Goal: Information Seeking & Learning: Learn about a topic

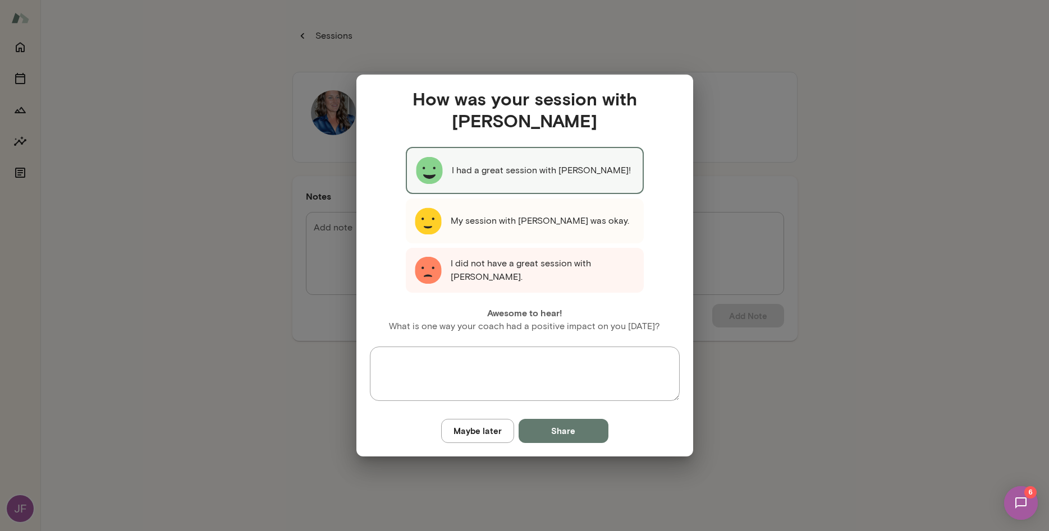
click at [486, 438] on button "Maybe later" at bounding box center [477, 431] width 73 height 24
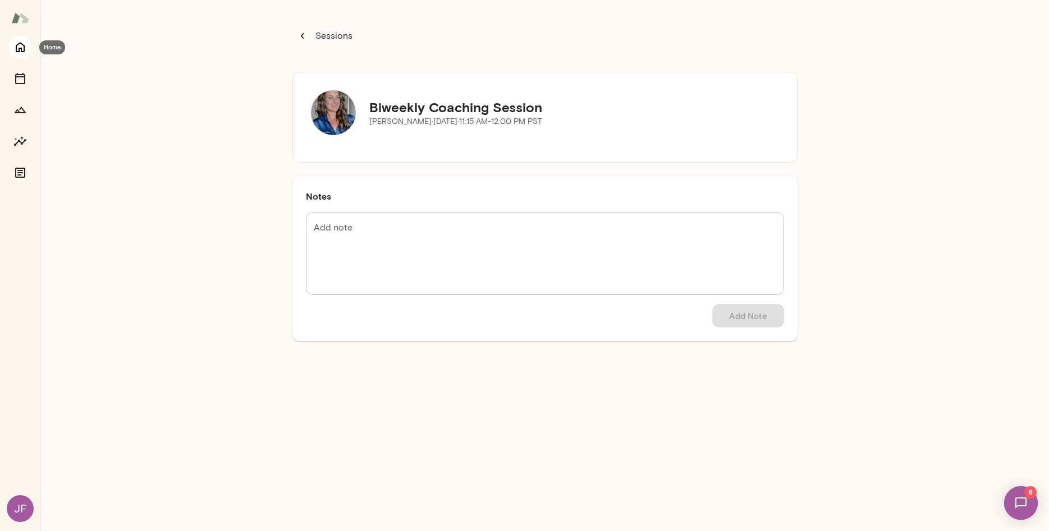
click at [21, 45] on icon "Home" at bounding box center [19, 46] width 13 height 13
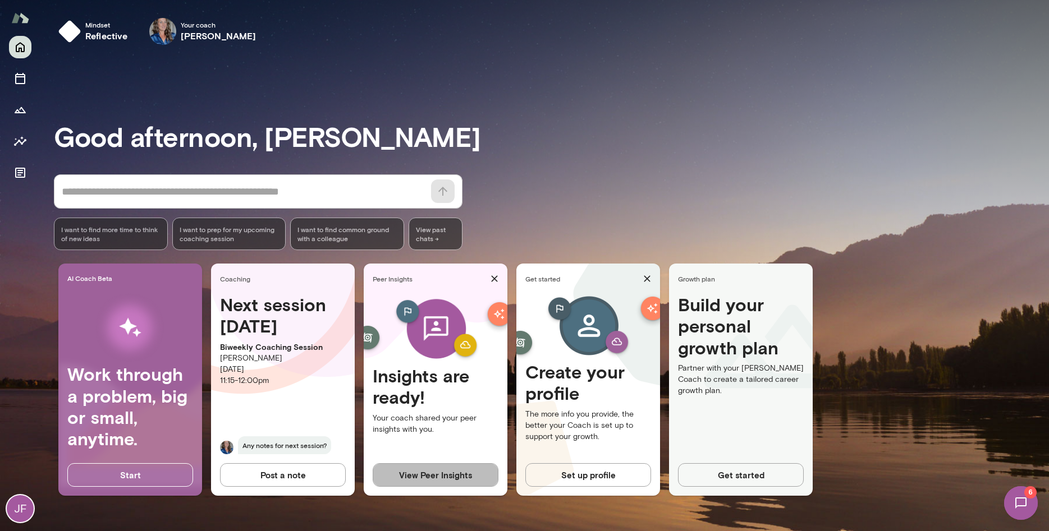
click at [439, 475] on button "View Peer Insights" at bounding box center [436, 475] width 126 height 24
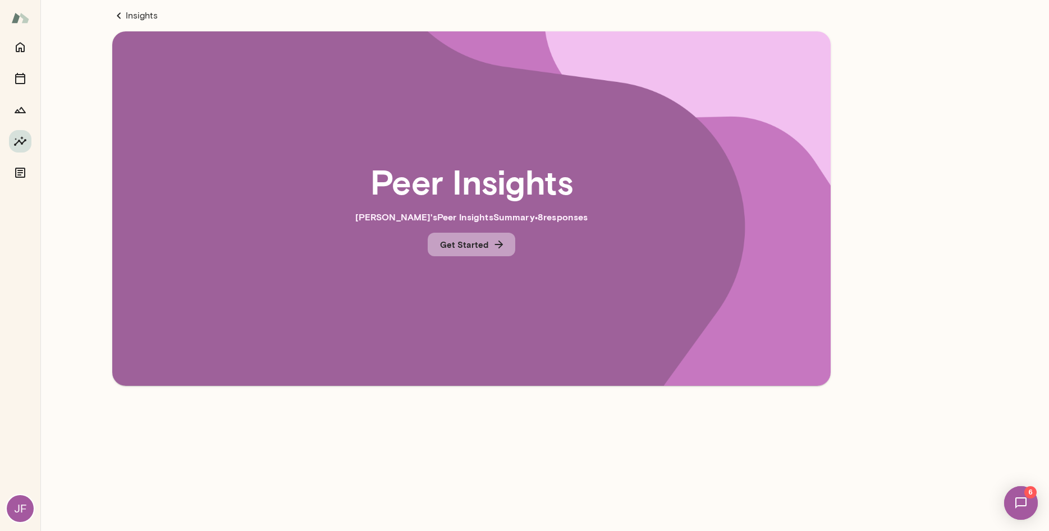
click at [487, 241] on button "Get Started" at bounding box center [472, 245] width 88 height 24
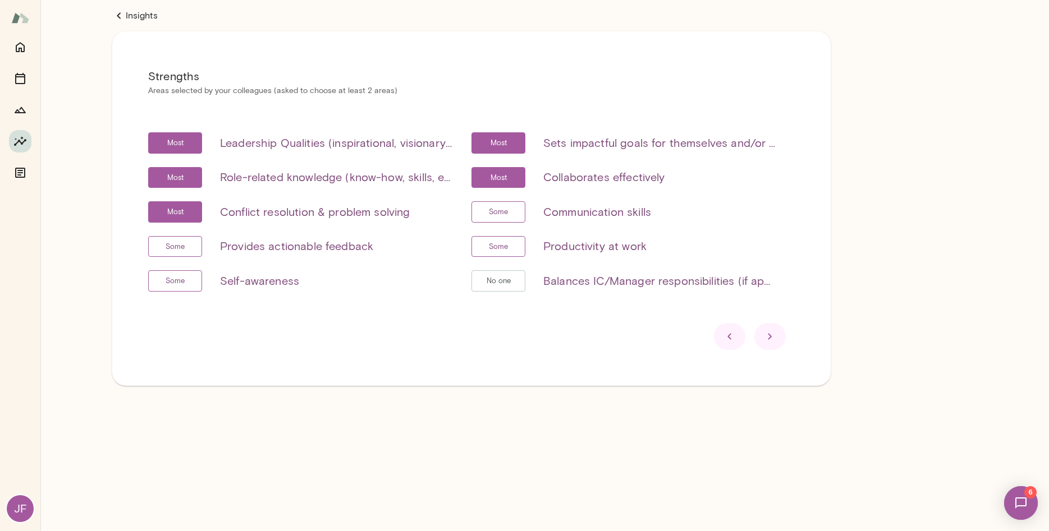
click at [1032, 503] on img at bounding box center [1021, 503] width 46 height 46
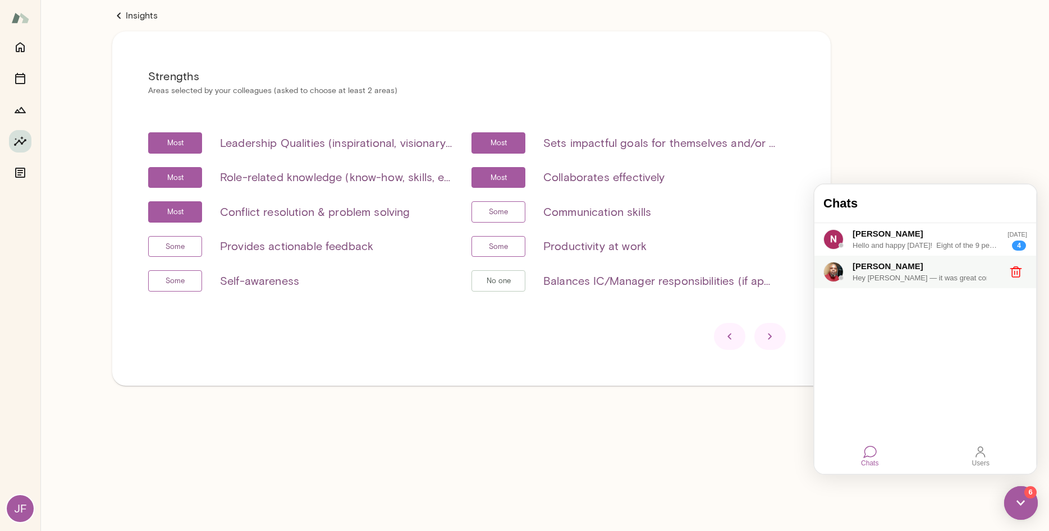
click at [936, 275] on div "Hey [PERSON_NAME] — it was great connecting [DATE]. You bring a rare blend of m…" at bounding box center [925, 278] width 146 height 11
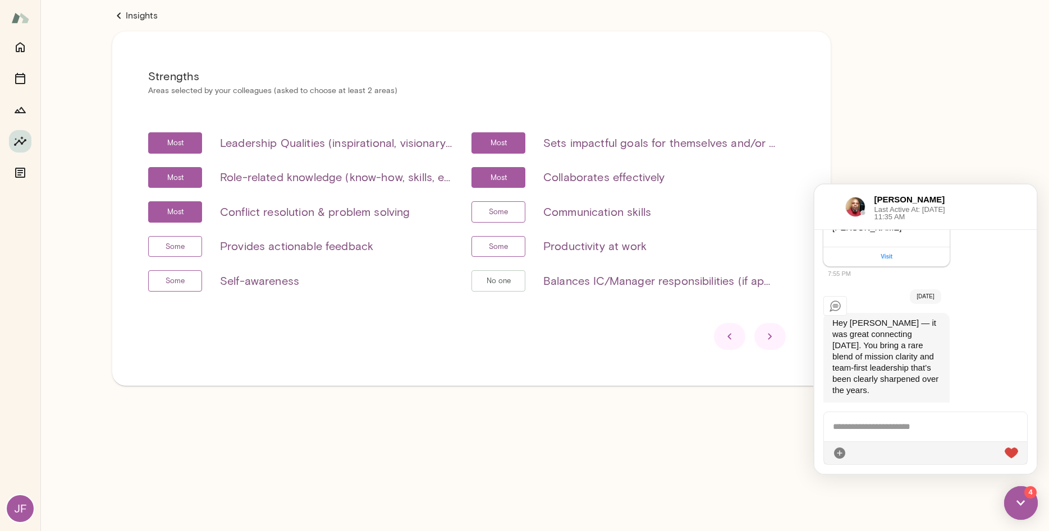
scroll to position [481, 0]
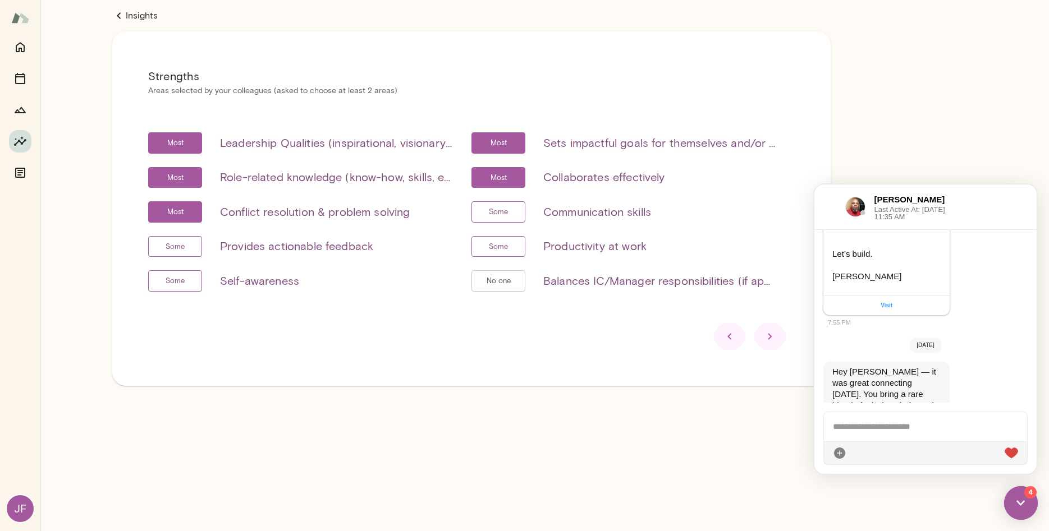
click at [1021, 494] on img at bounding box center [1021, 503] width 34 height 34
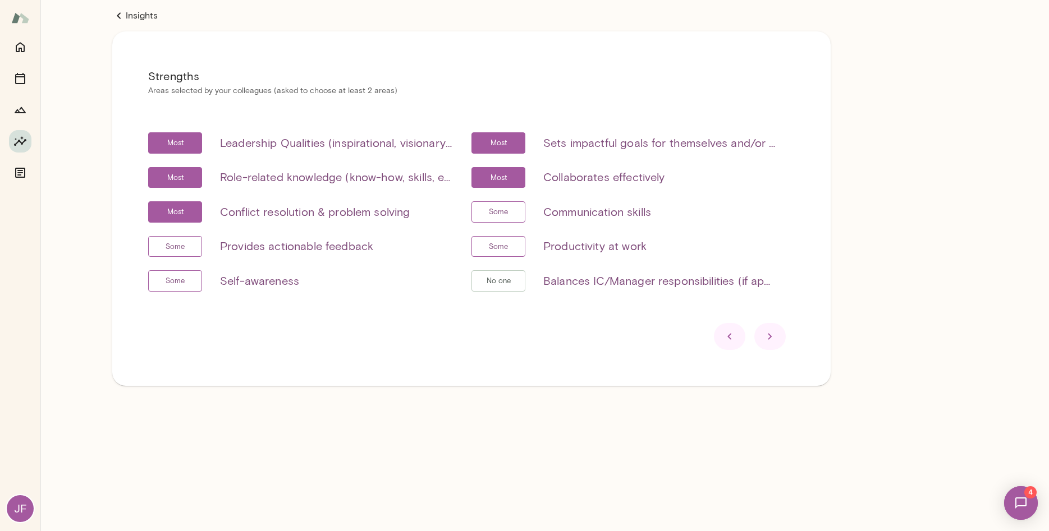
click at [1019, 499] on img at bounding box center [1021, 503] width 46 height 46
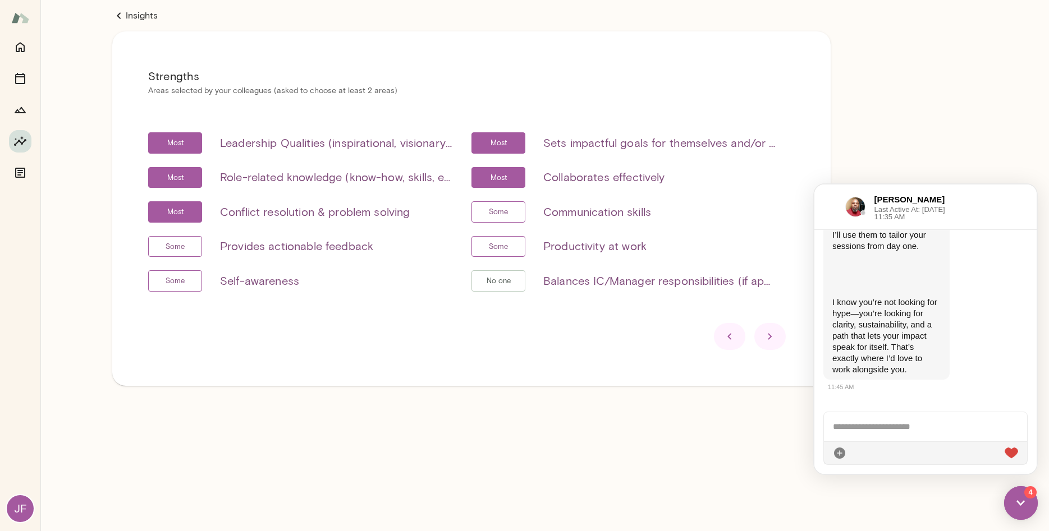
click at [838, 191] on div "[PERSON_NAME] Last Active At: [DATE] 11:35 AM" at bounding box center [925, 207] width 222 height 45
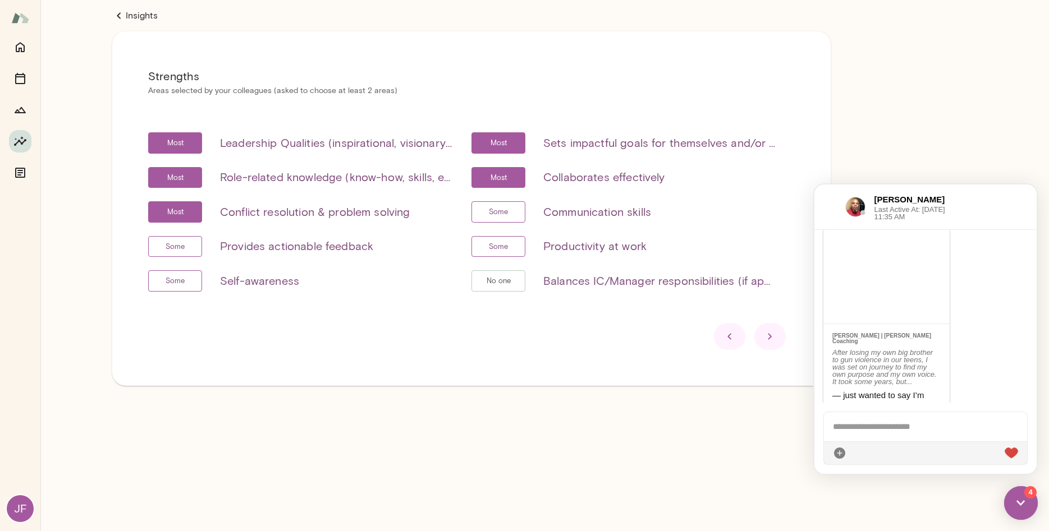
scroll to position [0, 0]
click at [1019, 502] on img at bounding box center [1021, 503] width 34 height 34
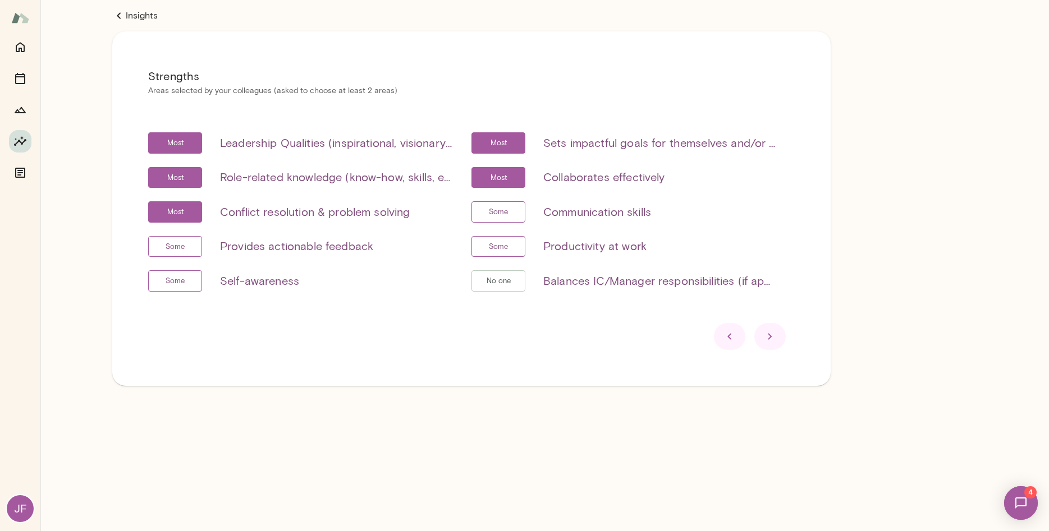
click at [1019, 502] on img at bounding box center [1021, 503] width 46 height 46
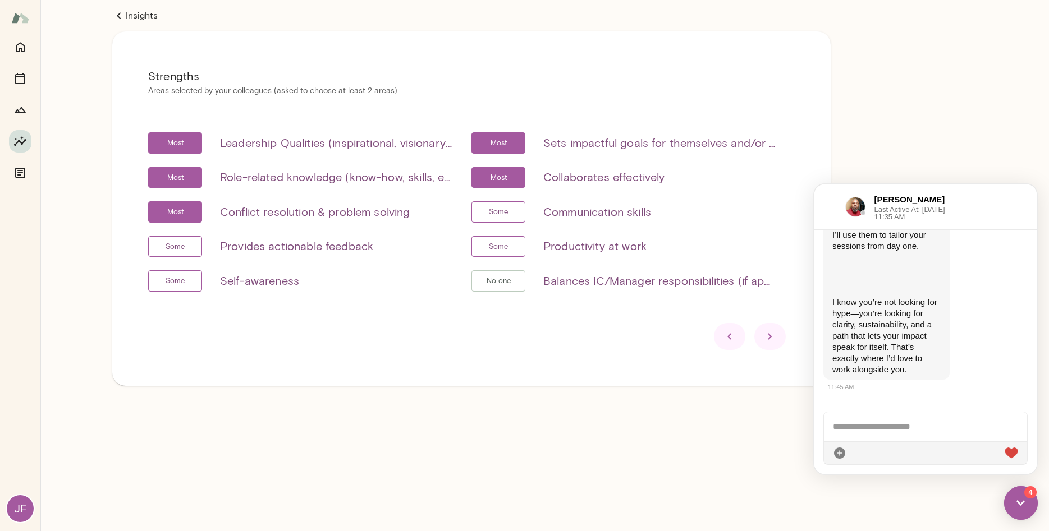
click at [1019, 502] on img at bounding box center [1021, 503] width 34 height 34
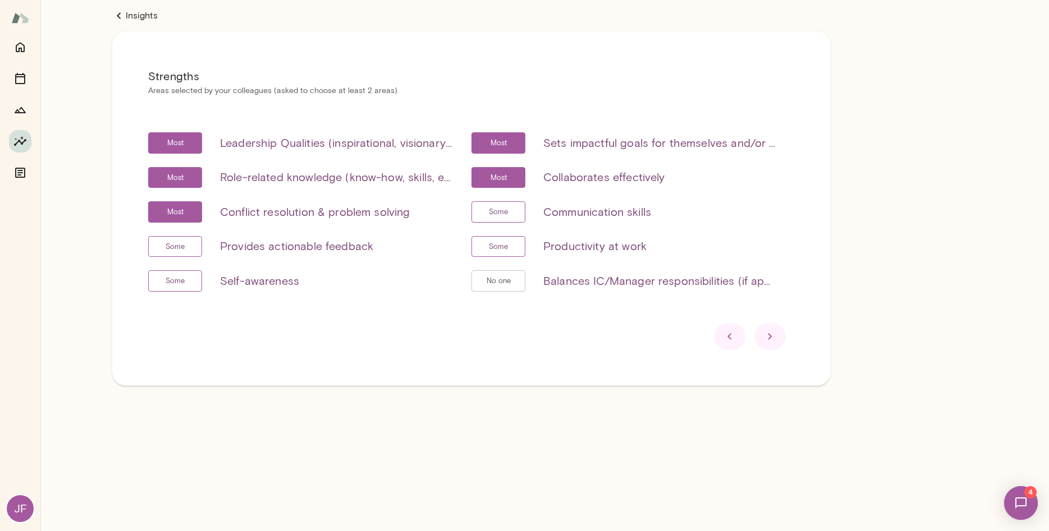
click at [1019, 507] on img at bounding box center [1021, 503] width 46 height 46
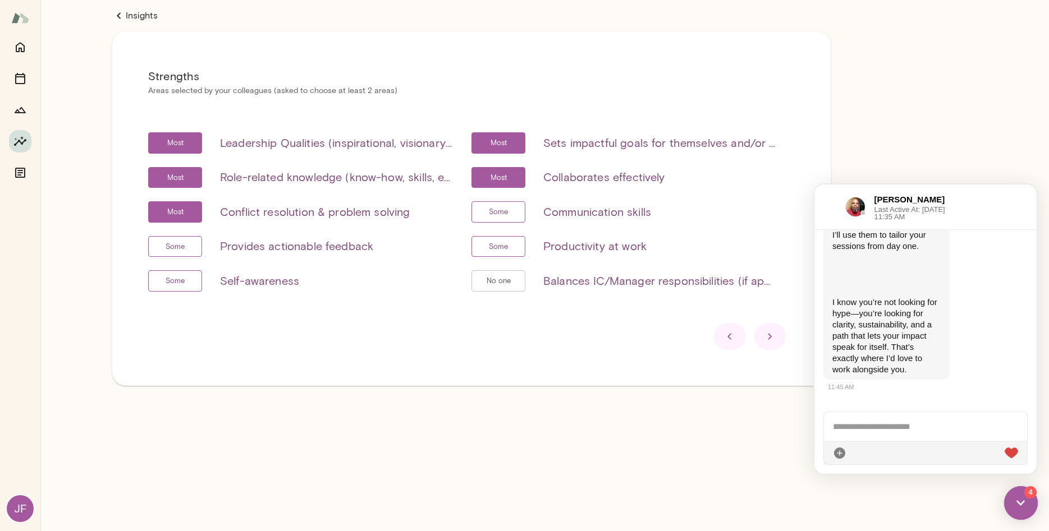
click at [915, 207] on span "Last Active At: [DATE] 11:35 AM" at bounding box center [918, 213] width 89 height 15
click at [845, 205] on img at bounding box center [855, 207] width 20 height 20
click at [816, 208] on div "[PERSON_NAME] Last Active At: [DATE] 11:35 AM" at bounding box center [925, 207] width 222 height 45
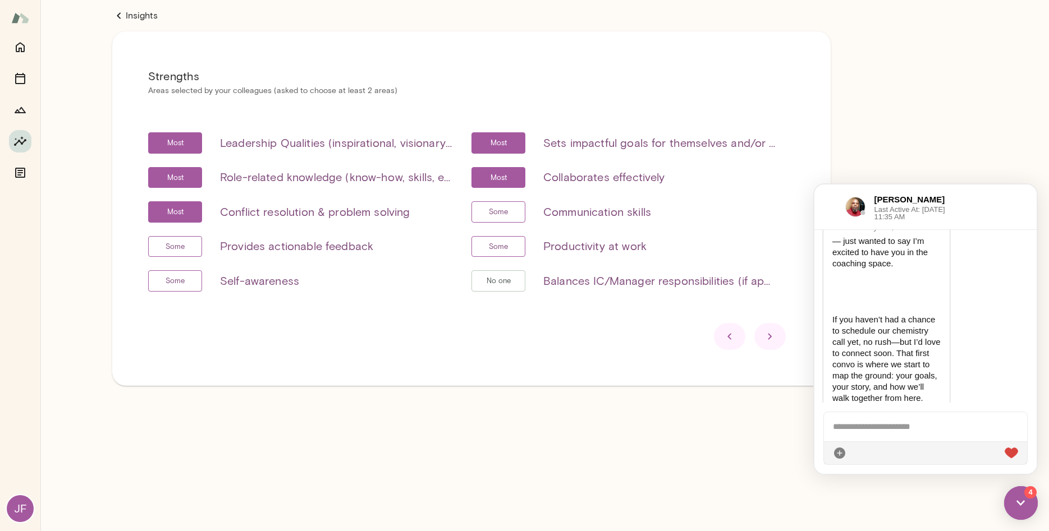
click at [764, 337] on icon at bounding box center [769, 336] width 13 height 13
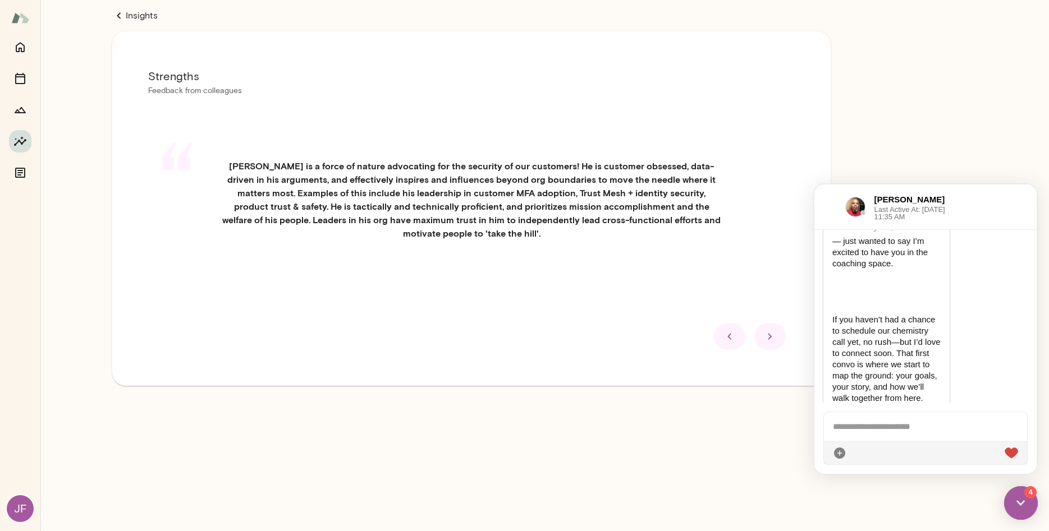
click at [1024, 502] on img at bounding box center [1021, 503] width 34 height 34
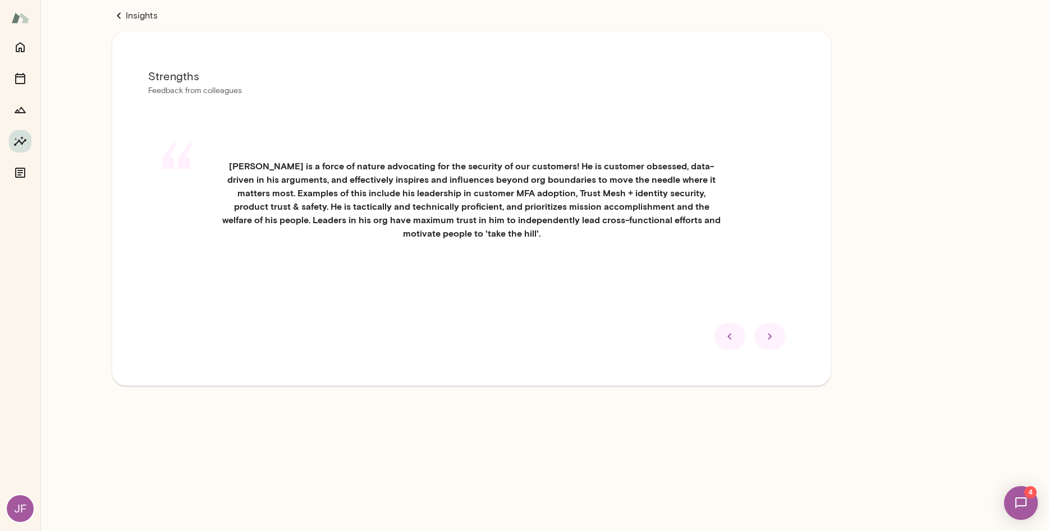
click at [771, 350] on div at bounding box center [769, 336] width 31 height 27
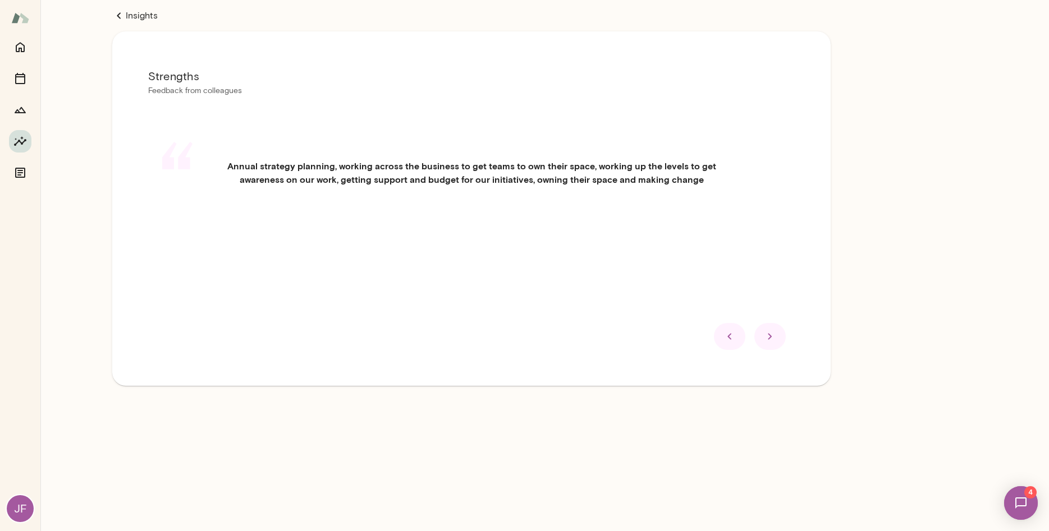
click at [771, 456] on main "Insights Strengths Feedback from colleagues “ Annual strategy planning, working…" at bounding box center [544, 265] width 1008 height 531
click at [774, 345] on div at bounding box center [769, 336] width 31 height 27
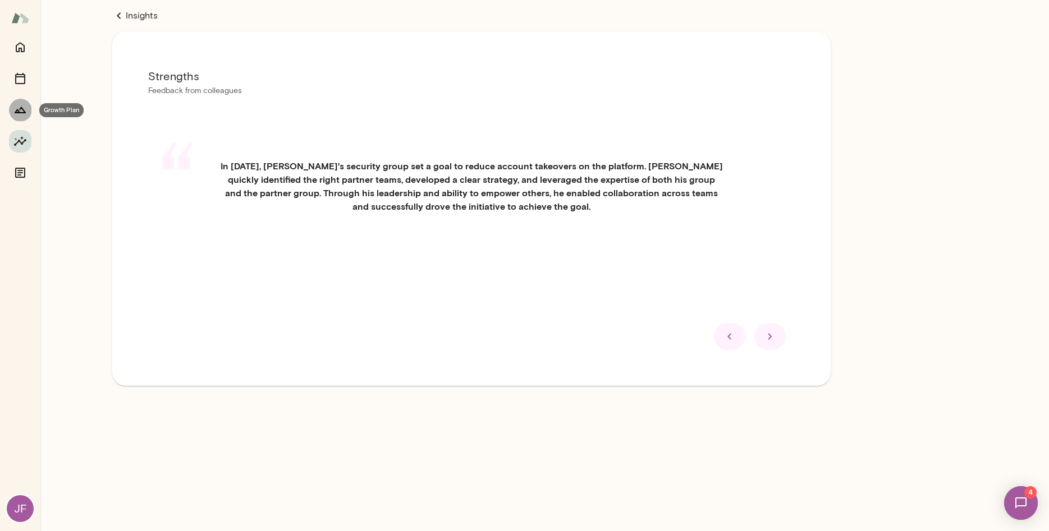
click at [20, 111] on icon "Growth Plan" at bounding box center [19, 109] width 13 height 13
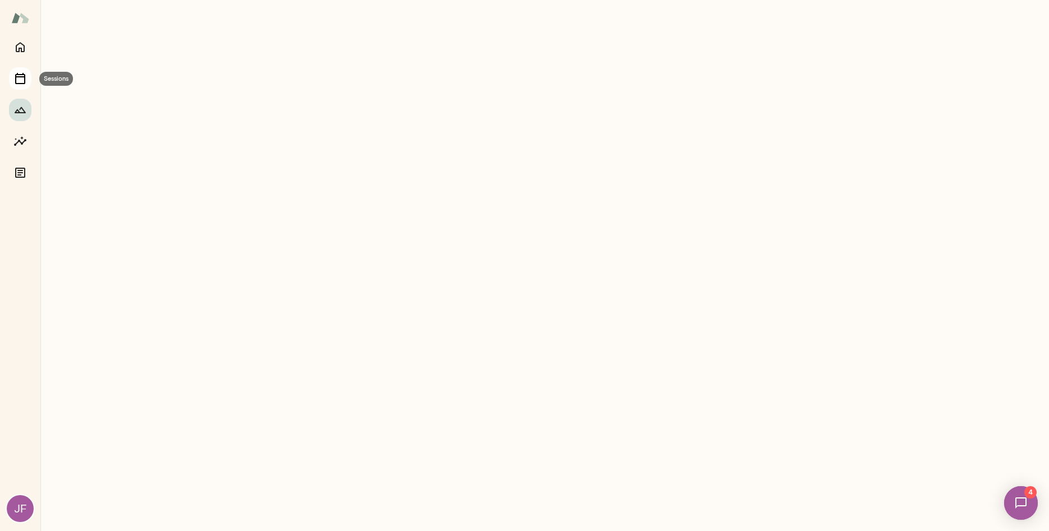
click at [20, 78] on icon "Sessions" at bounding box center [19, 78] width 13 height 13
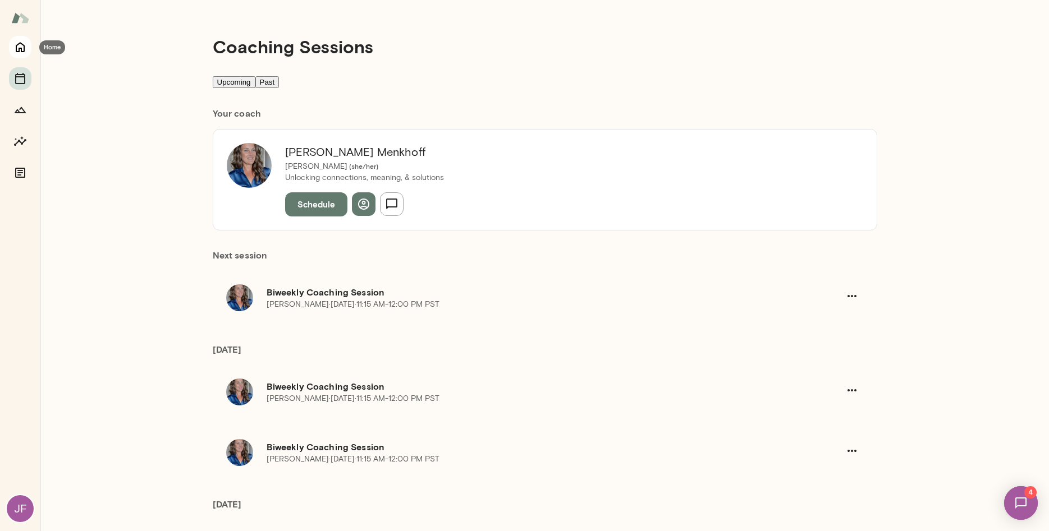
click at [21, 53] on icon "Home" at bounding box center [19, 46] width 13 height 13
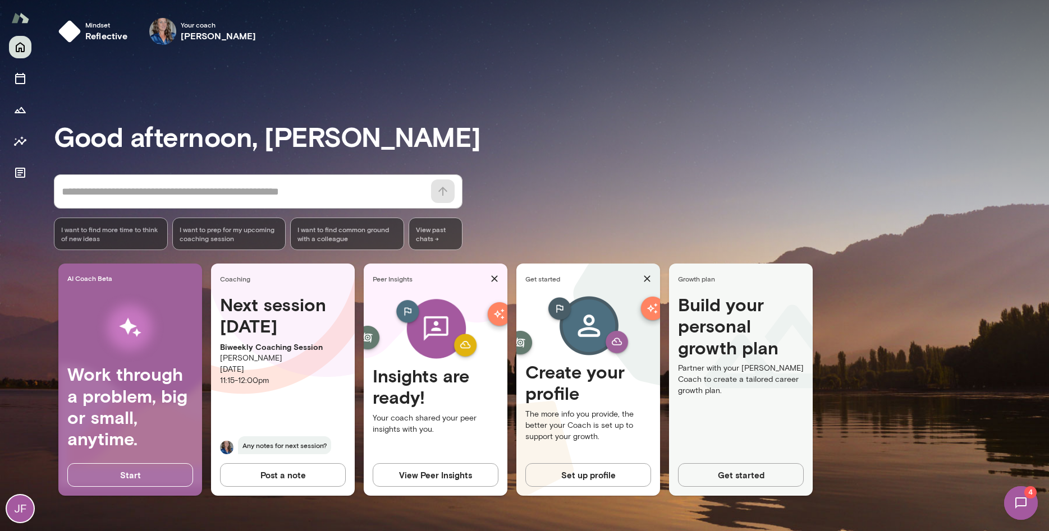
click at [433, 474] on button "View Peer Insights" at bounding box center [436, 475] width 126 height 24
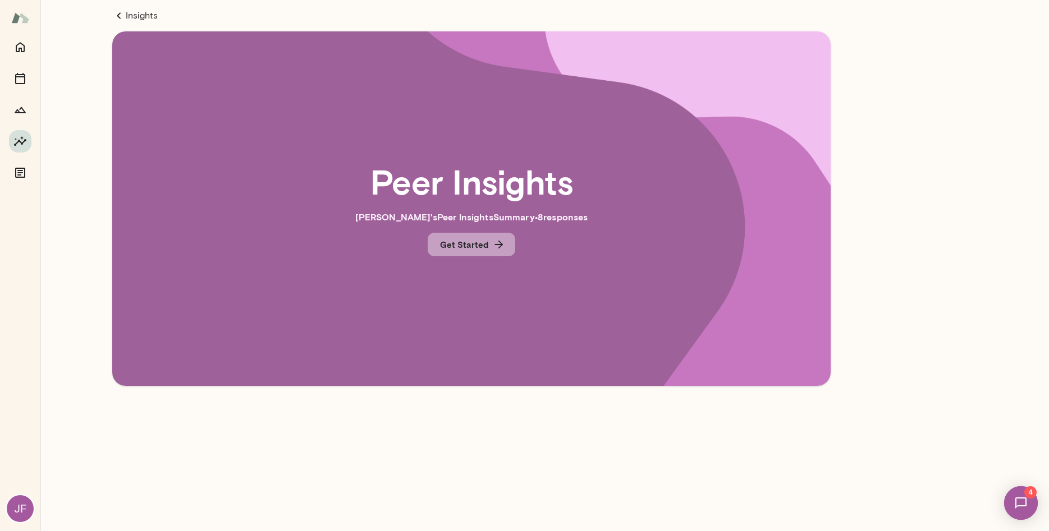
click at [488, 247] on button "Get Started" at bounding box center [472, 245] width 88 height 24
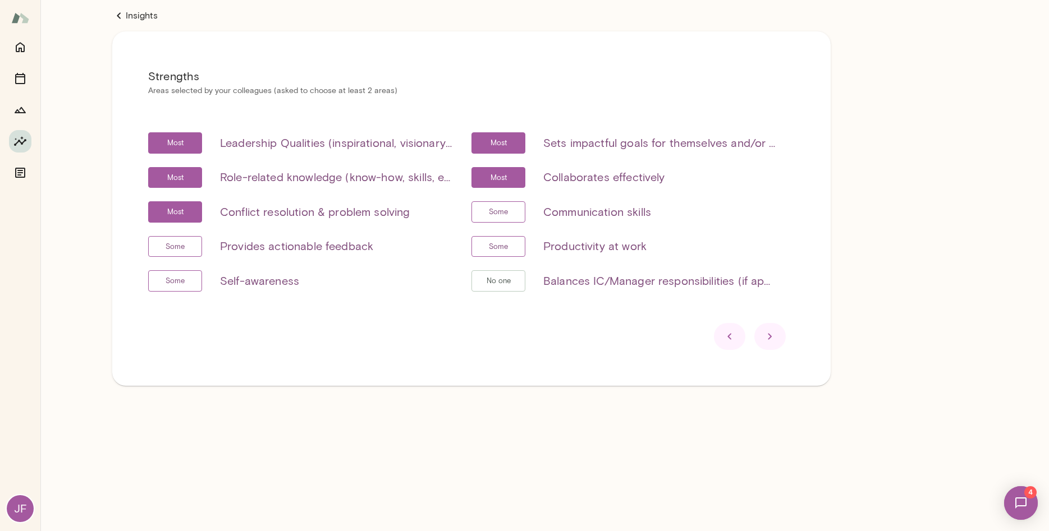
click at [767, 338] on icon at bounding box center [769, 336] width 13 height 13
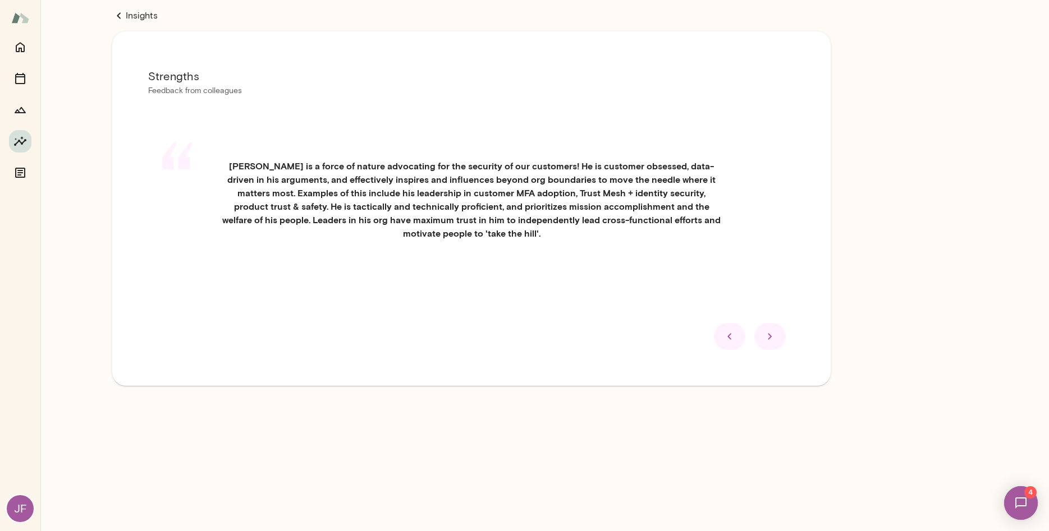
click at [779, 350] on div at bounding box center [769, 336] width 31 height 27
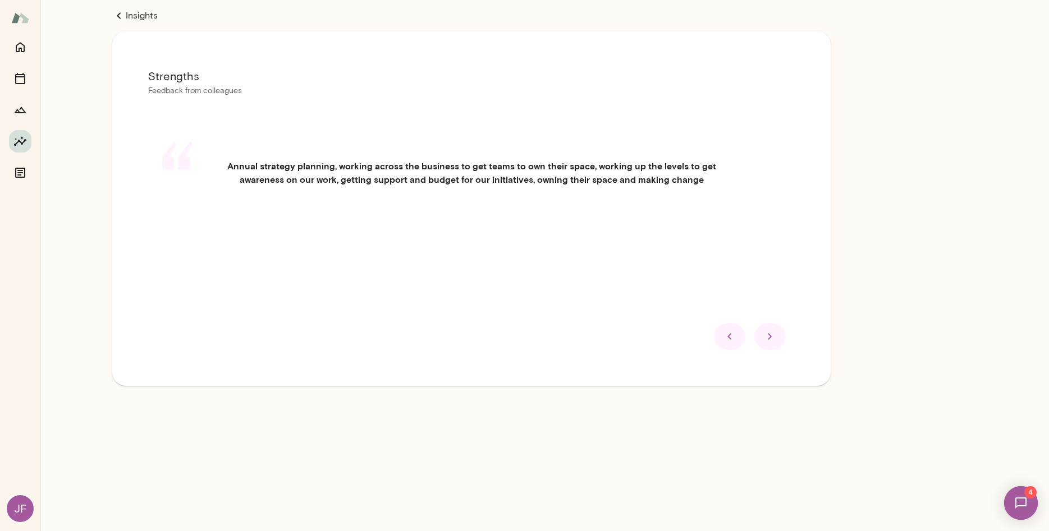
click at [772, 325] on div at bounding box center [769, 336] width 31 height 27
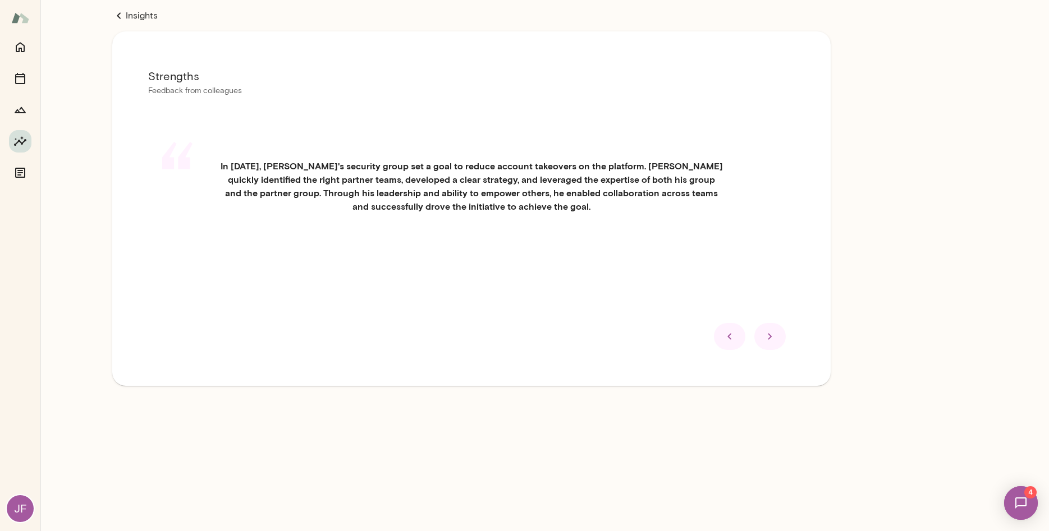
click at [769, 343] on icon at bounding box center [769, 336] width 13 height 13
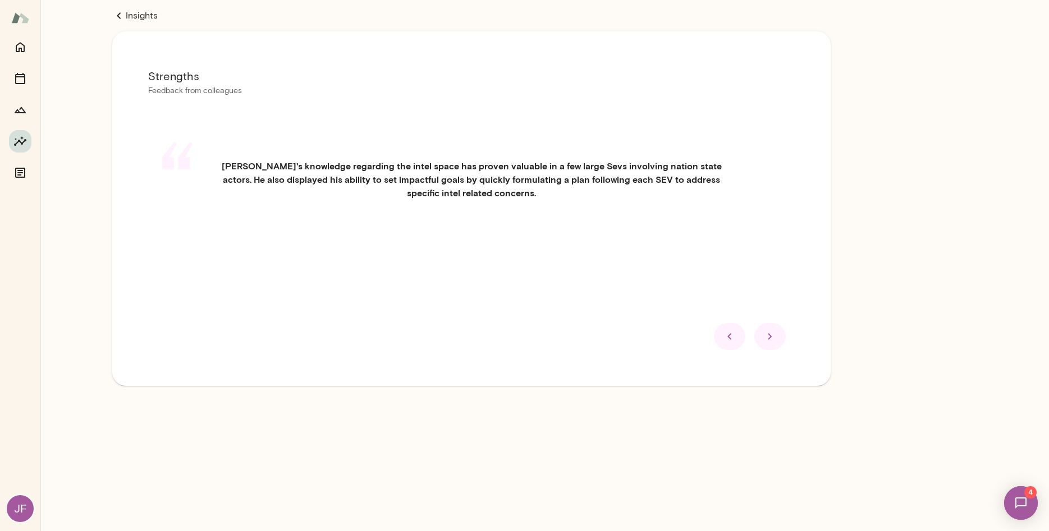
click at [768, 334] on icon at bounding box center [769, 336] width 13 height 13
click at [777, 350] on div at bounding box center [769, 336] width 31 height 27
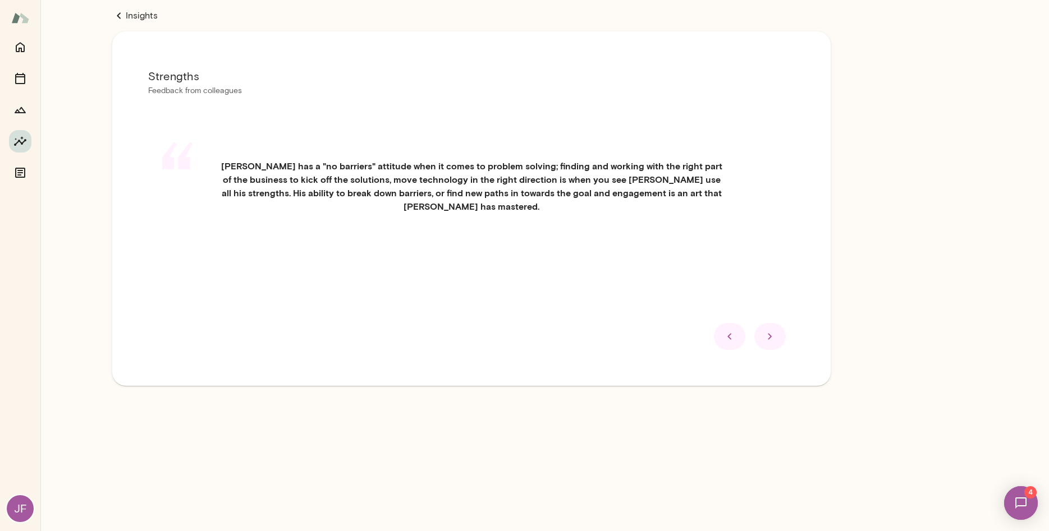
click at [768, 343] on icon at bounding box center [769, 336] width 13 height 13
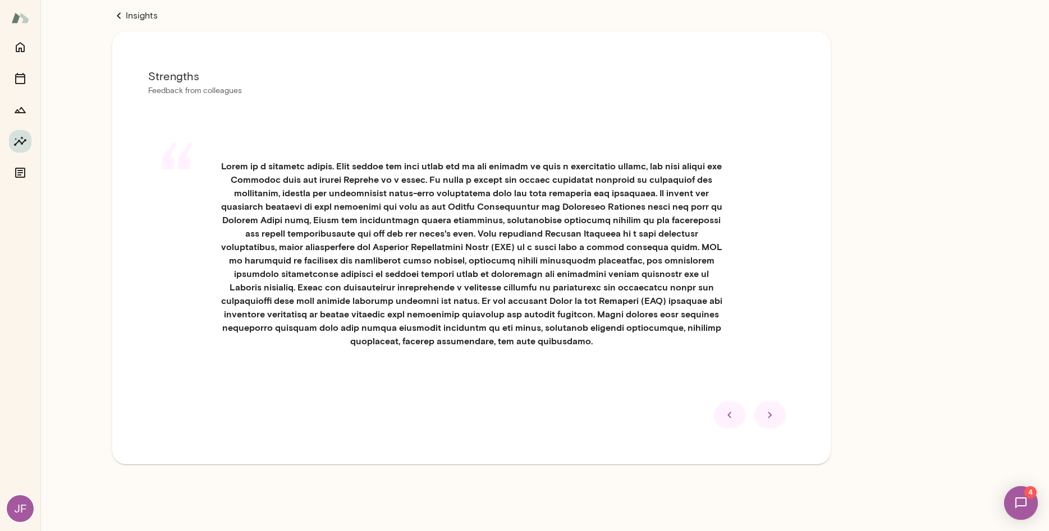
scroll to position [402, 0]
click at [779, 429] on div at bounding box center [769, 415] width 31 height 27
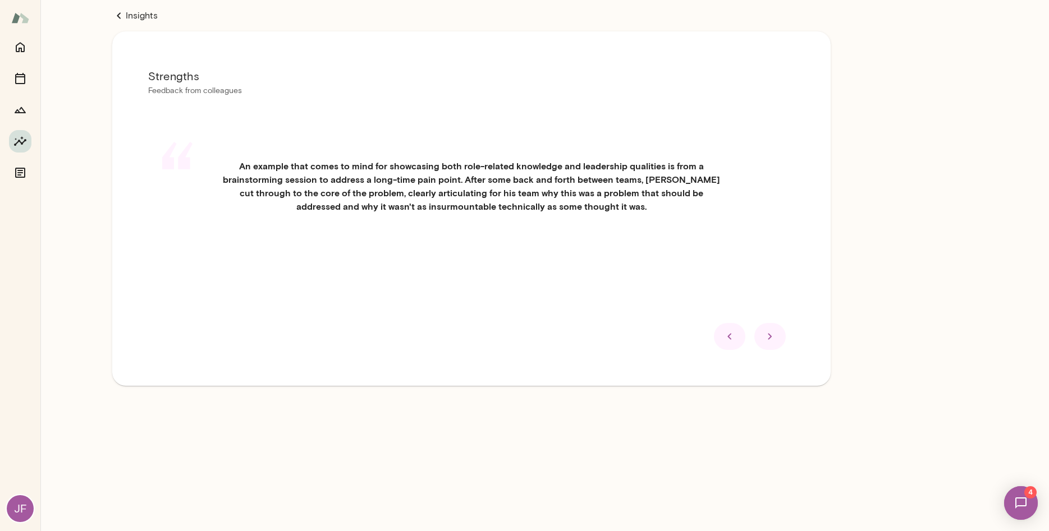
scroll to position [0, 0]
click at [773, 343] on icon at bounding box center [769, 336] width 13 height 13
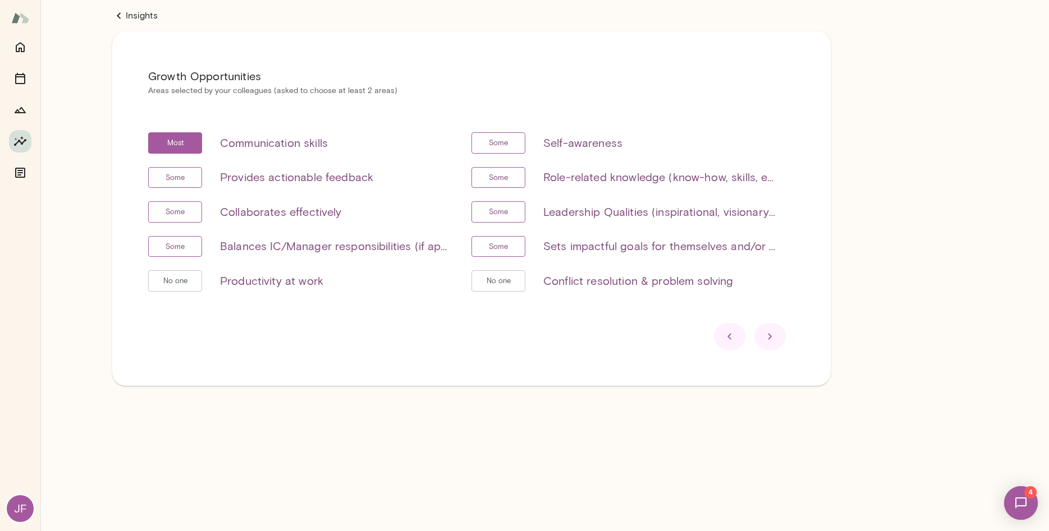
click at [771, 335] on icon at bounding box center [769, 336] width 13 height 13
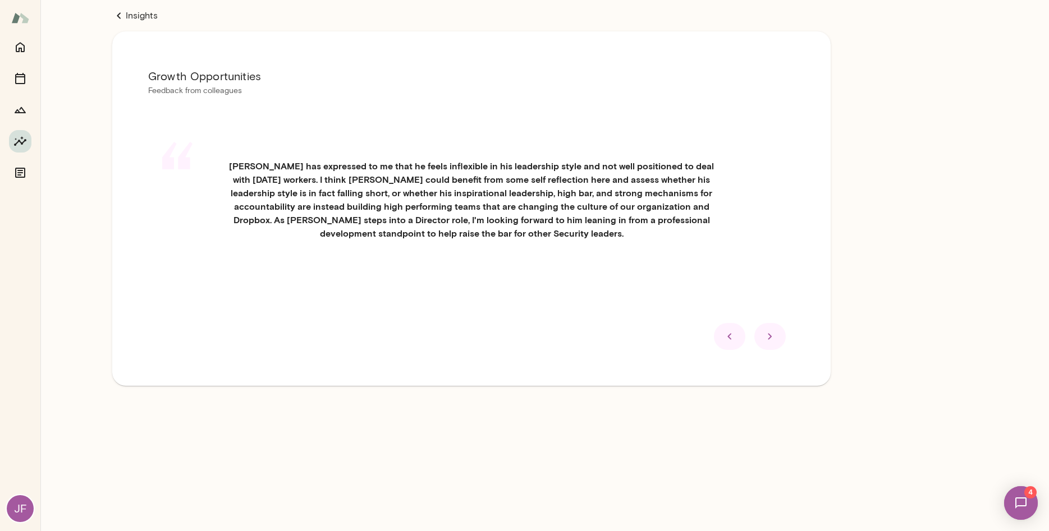
click at [773, 343] on icon at bounding box center [769, 336] width 13 height 13
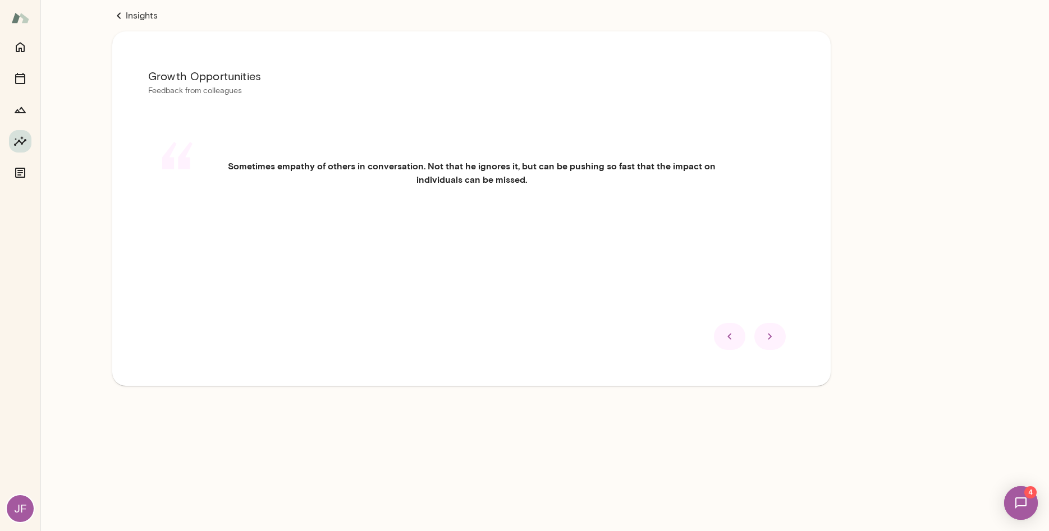
click at [770, 337] on icon at bounding box center [769, 336] width 13 height 13
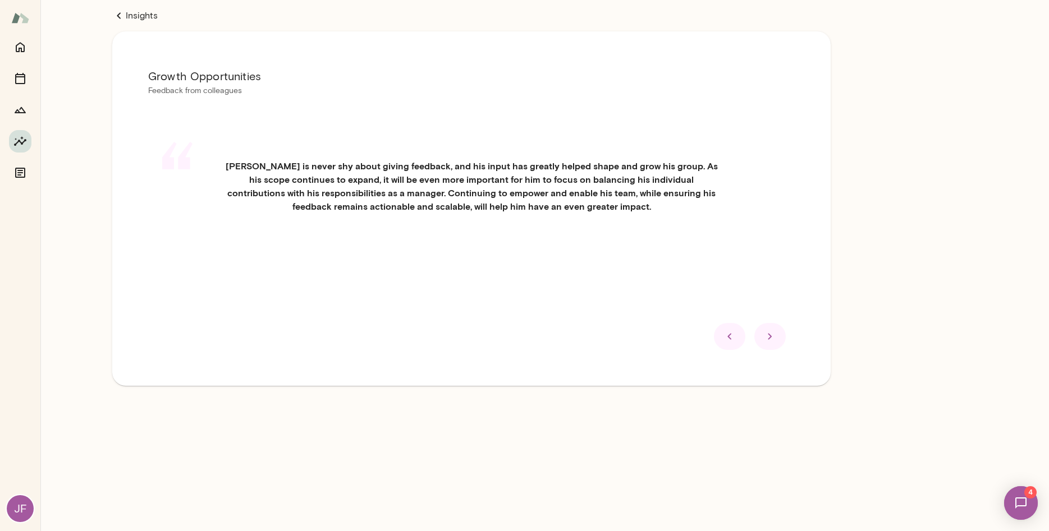
click at [773, 343] on icon at bounding box center [769, 336] width 13 height 13
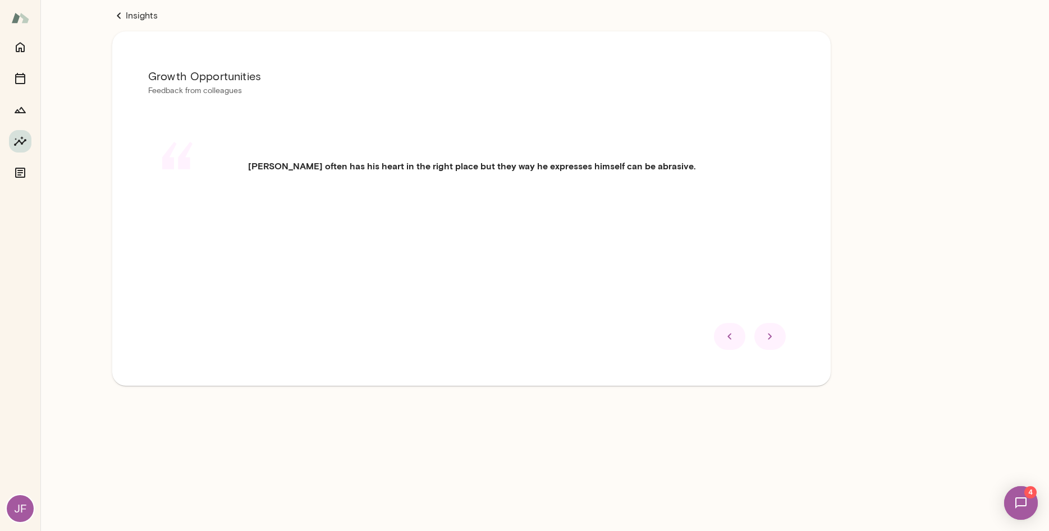
click at [766, 331] on icon at bounding box center [769, 336] width 13 height 13
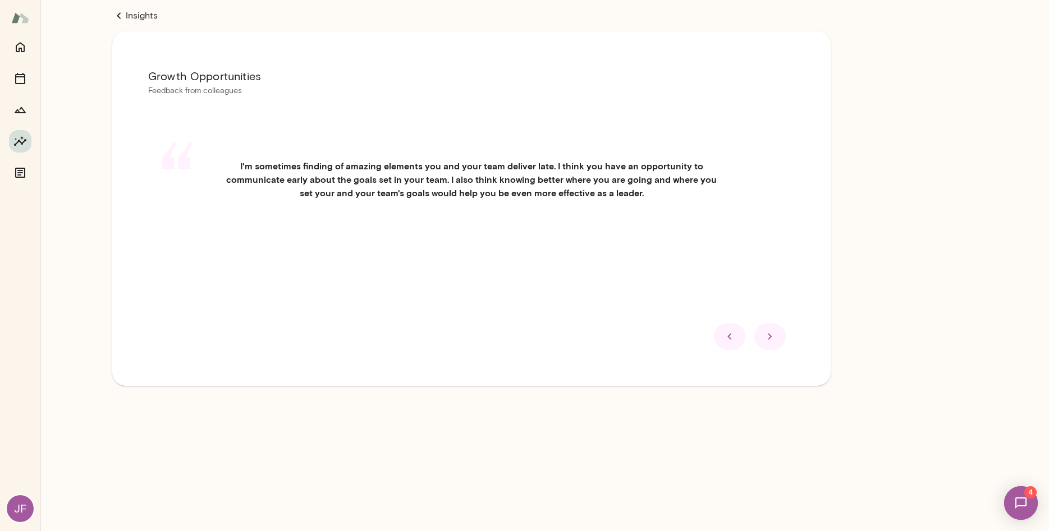
click at [768, 343] on icon at bounding box center [769, 336] width 13 height 13
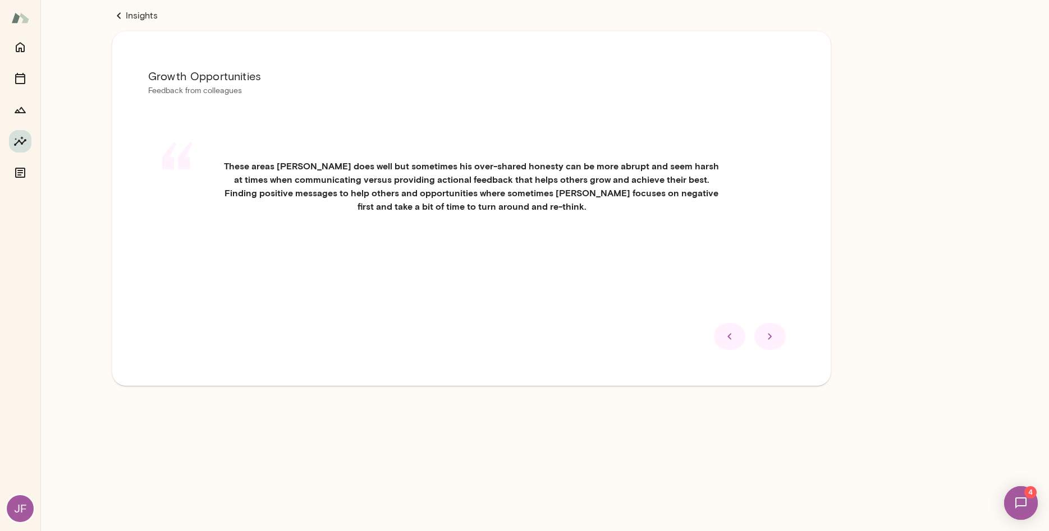
click at [776, 350] on div at bounding box center [769, 336] width 31 height 27
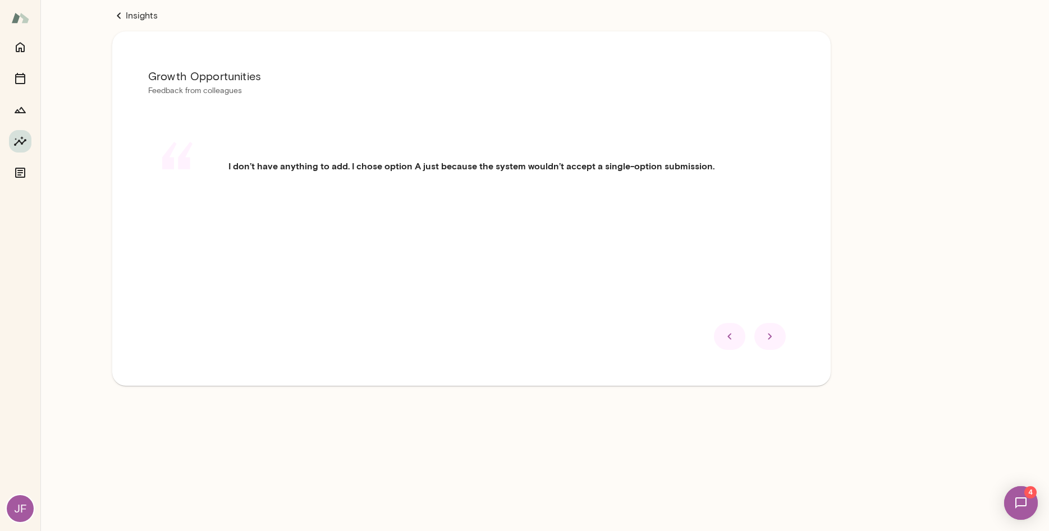
click at [770, 332] on icon at bounding box center [769, 336] width 13 height 13
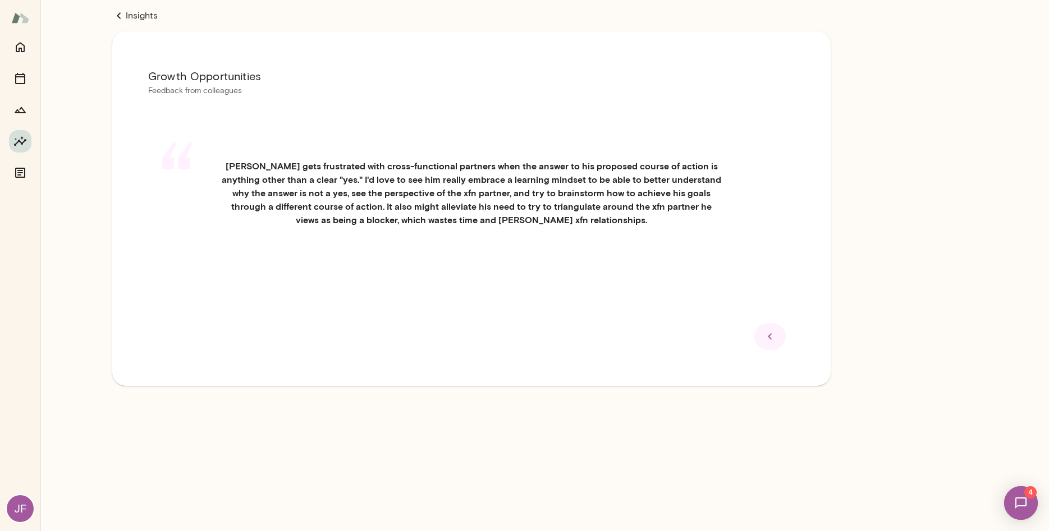
click at [1011, 504] on img at bounding box center [1021, 503] width 46 height 46
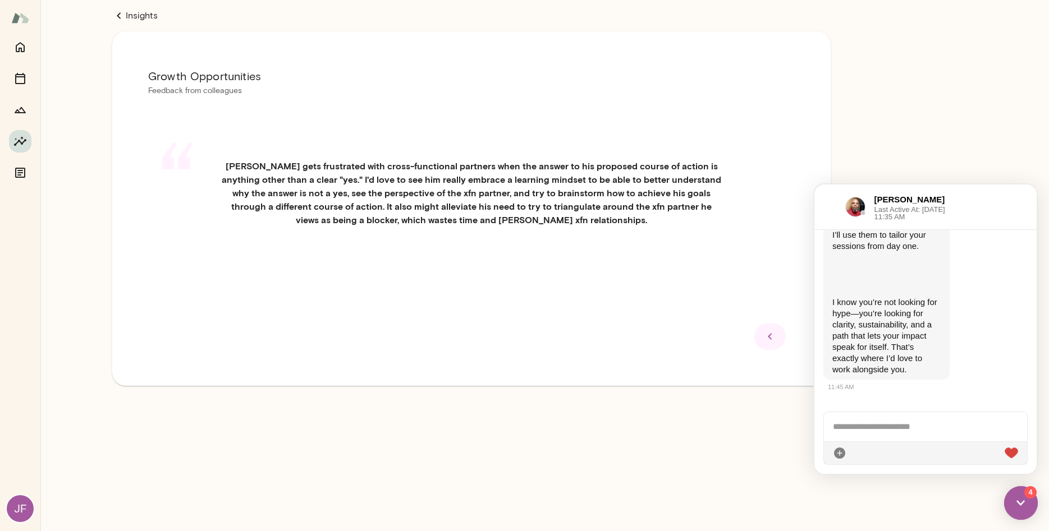
click at [881, 421] on div at bounding box center [925, 426] width 203 height 29
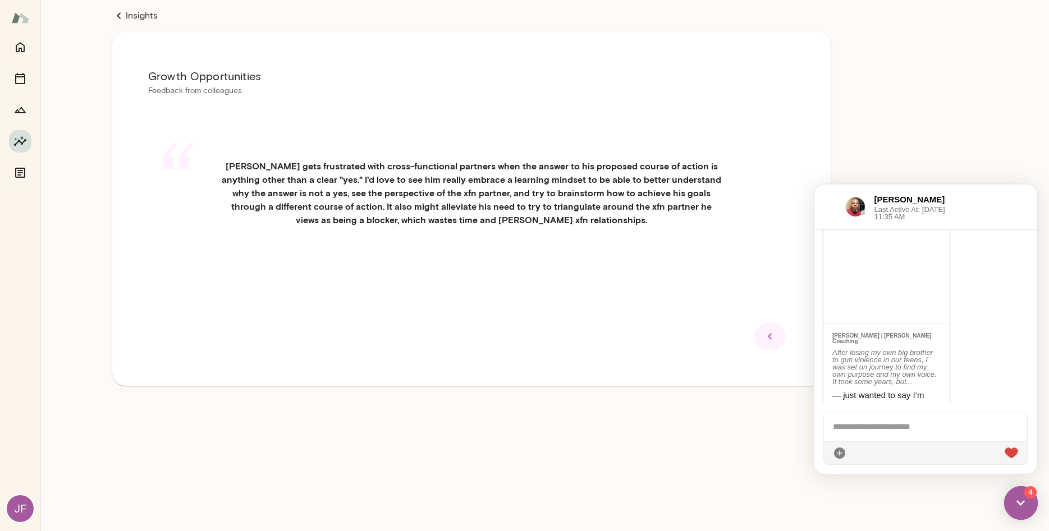
scroll to position [0, 0]
click at [824, 209] on div at bounding box center [829, 206] width 13 height 13
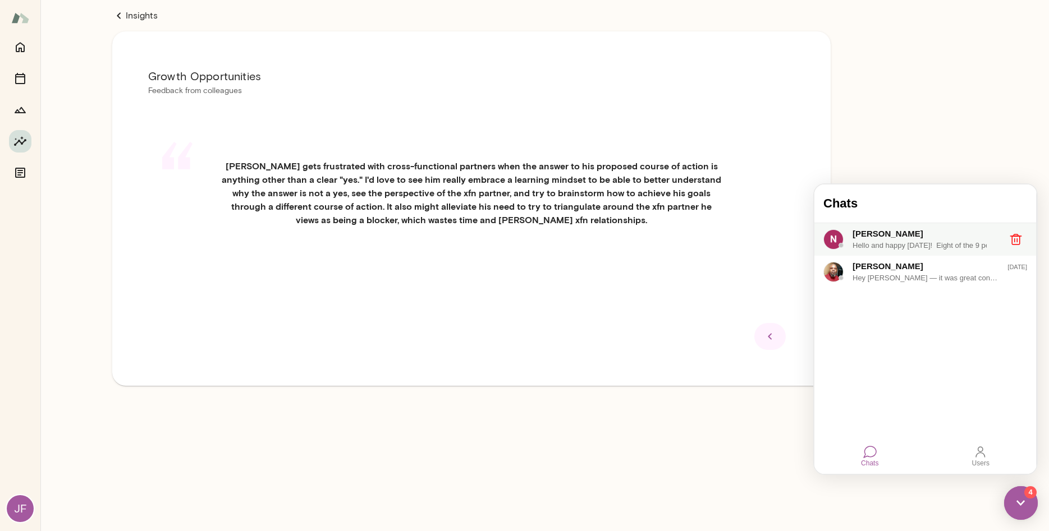
click at [883, 244] on div "​Hello and happy [DATE]! Eight of the 9 people you asked to complete Peer Insig…" at bounding box center [925, 245] width 146 height 11
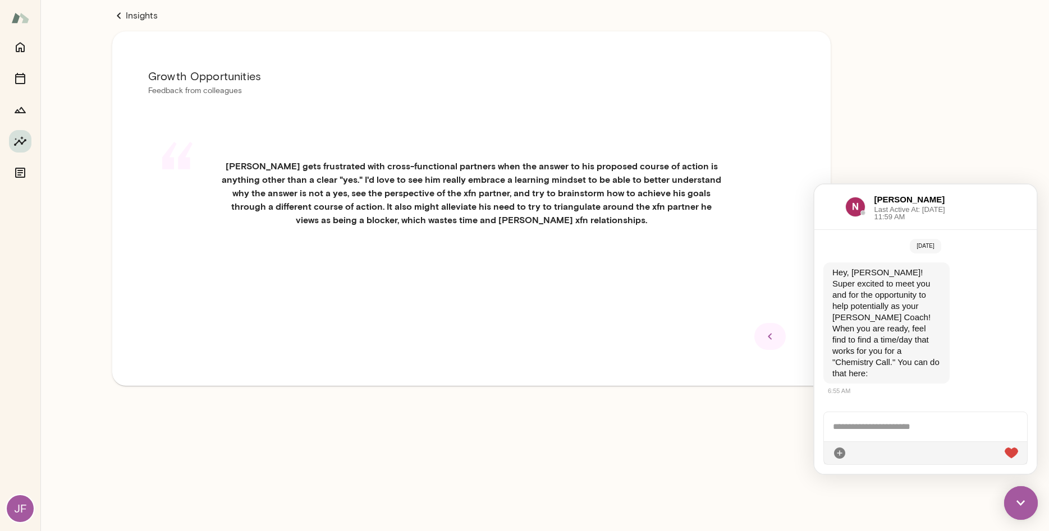
click at [841, 72] on div "Insights Growth Opportunities Feedback from colleagues “ [PERSON_NAME] gets fru…" at bounding box center [471, 220] width 862 height 440
click at [1020, 501] on img at bounding box center [1021, 503] width 34 height 34
